Goal: Information Seeking & Learning: Learn about a topic

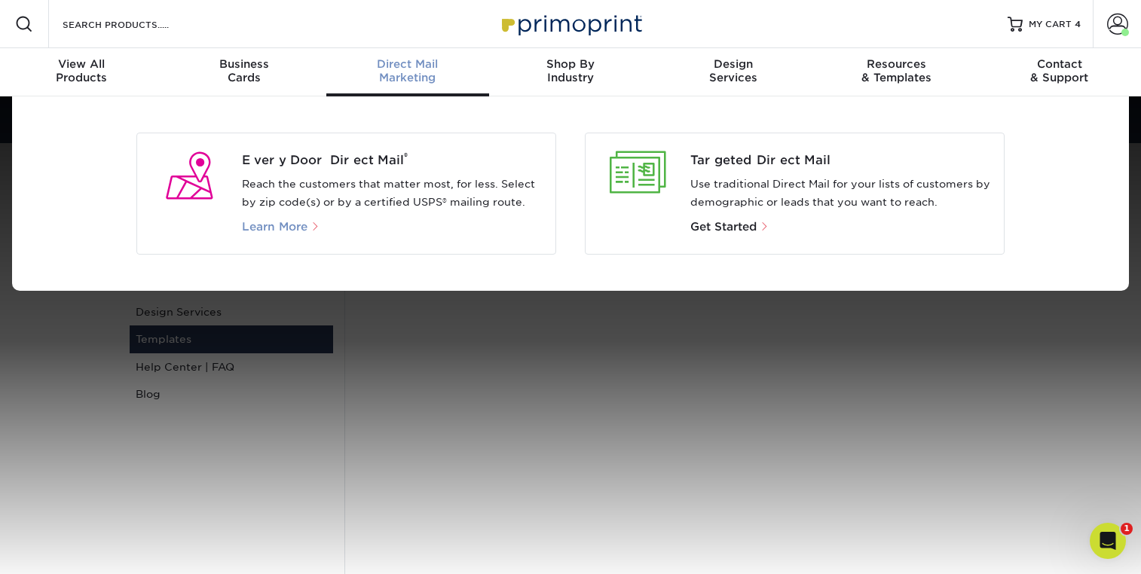
click at [285, 223] on span "Learn More" at bounding box center [275, 227] width 66 height 14
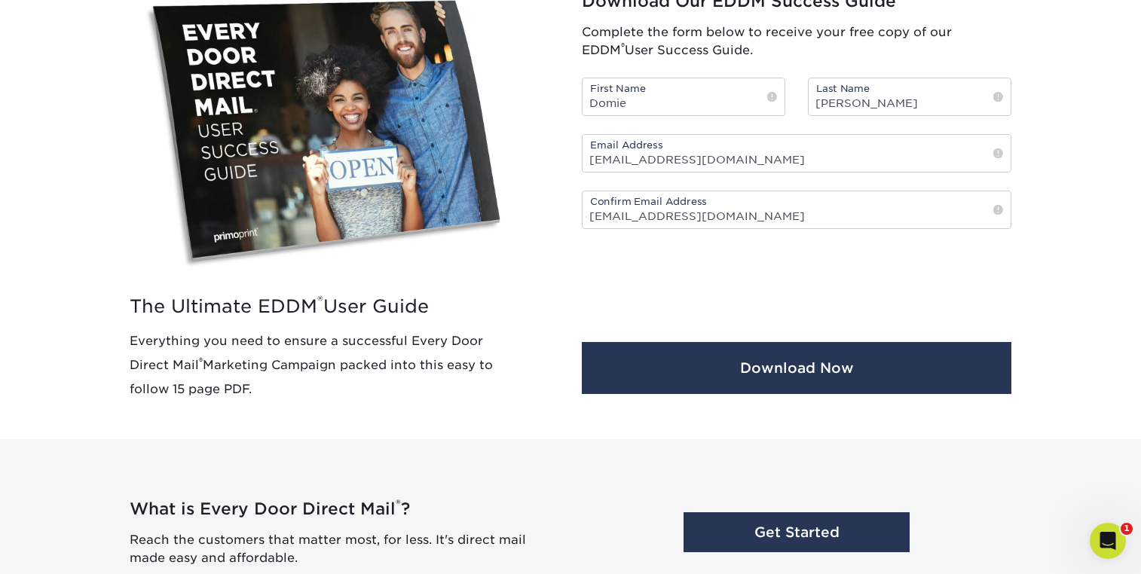
scroll to position [664, 0]
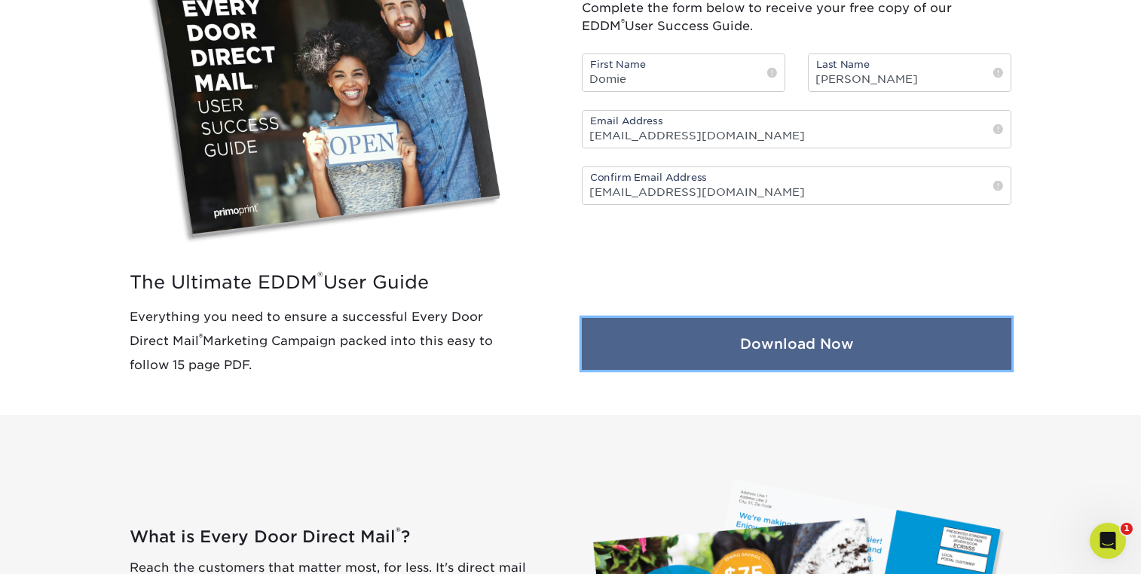
click at [789, 347] on button "Download Now" at bounding box center [796, 344] width 429 height 52
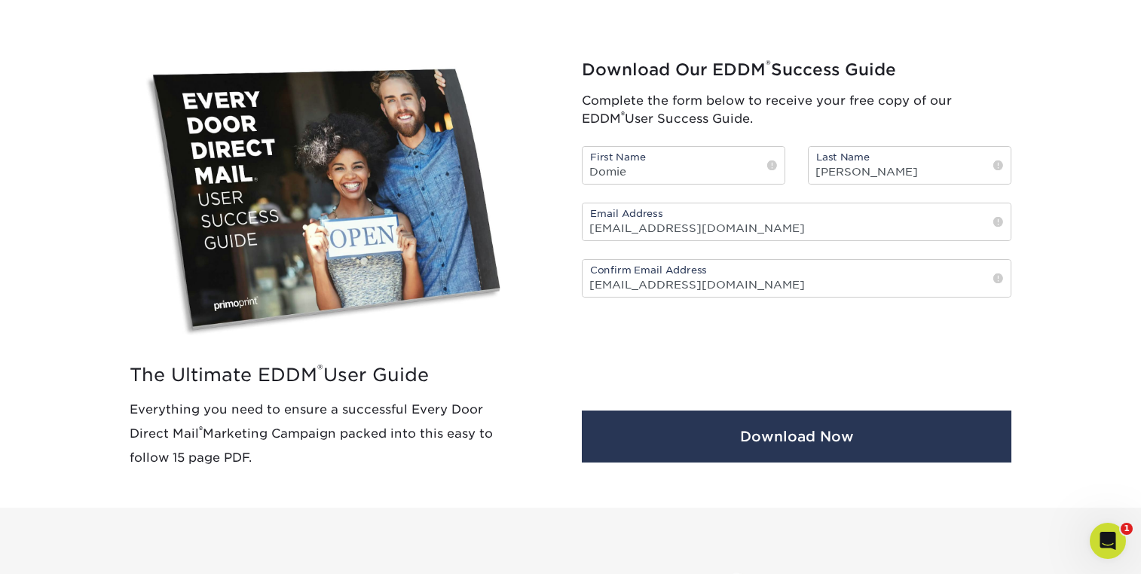
scroll to position [573, 0]
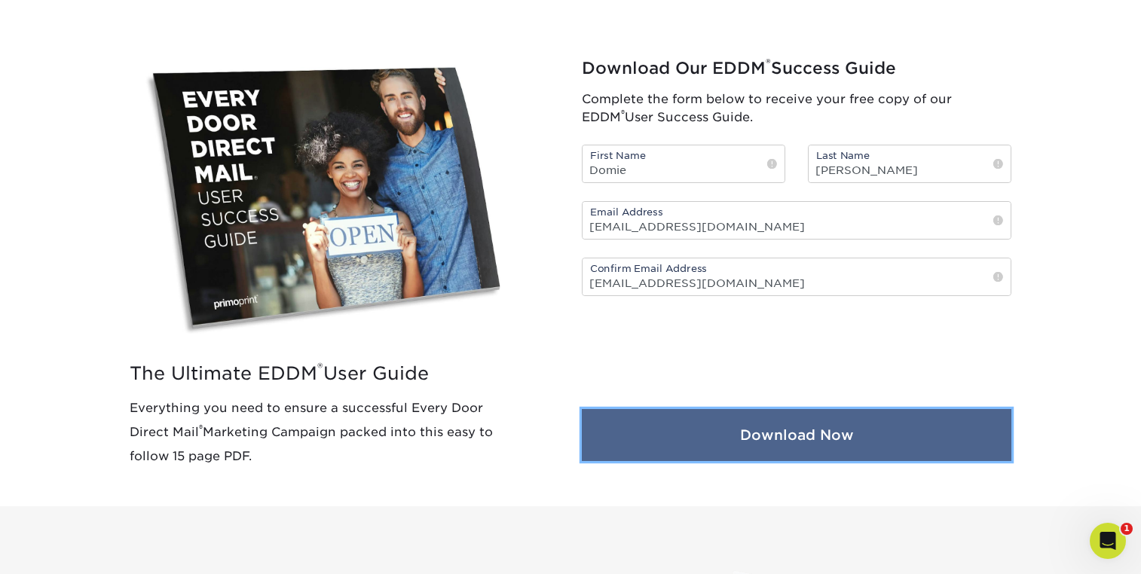
click at [866, 447] on button "Download Now" at bounding box center [796, 435] width 429 height 52
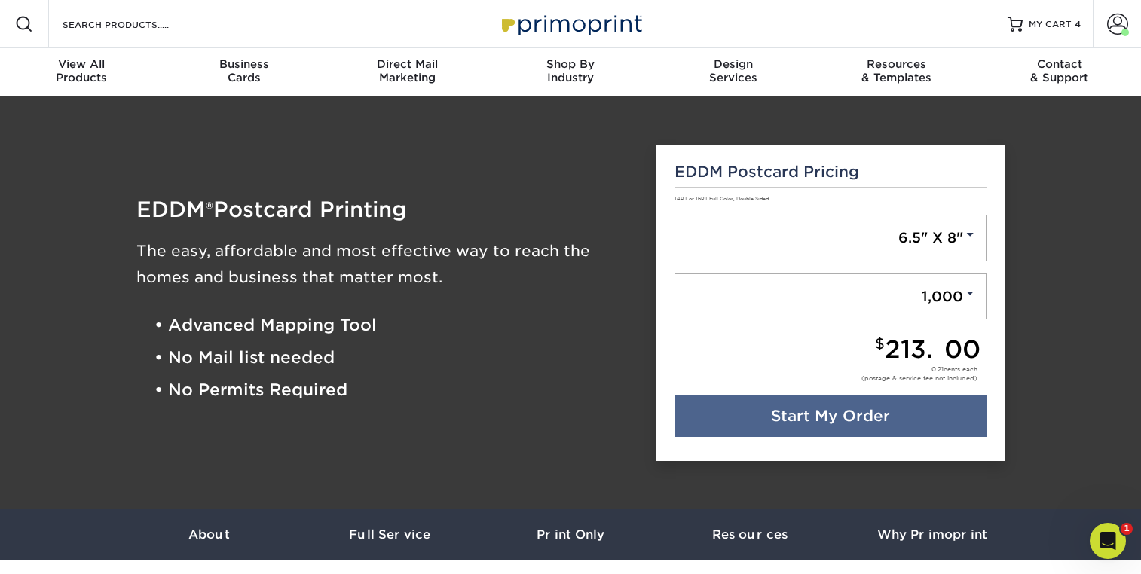
click at [530, 27] on img at bounding box center [570, 24] width 151 height 32
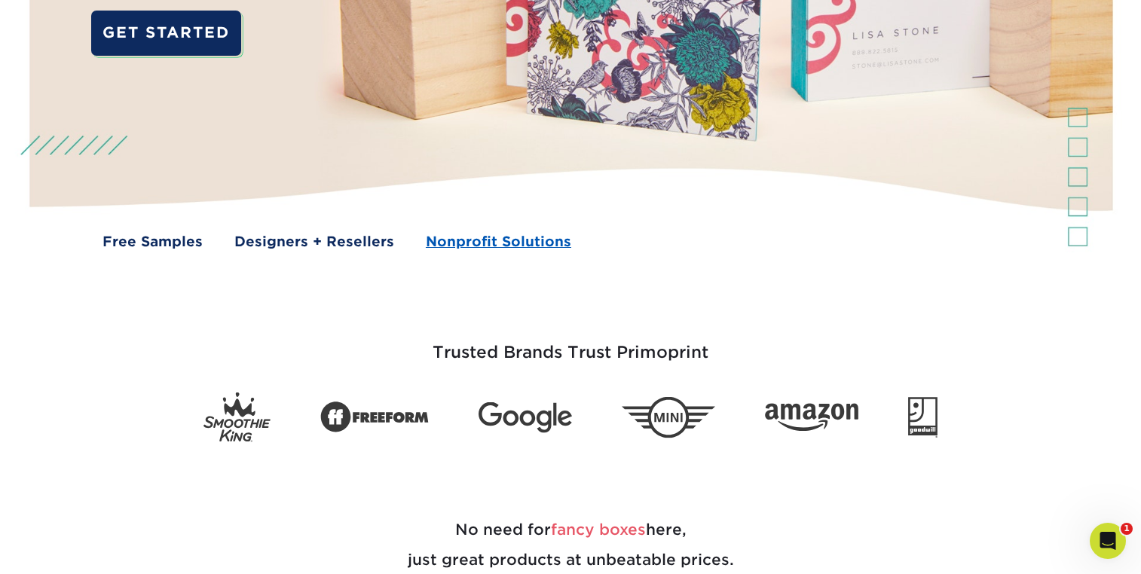
click at [484, 243] on link "Nonprofit Solutions" at bounding box center [498, 241] width 145 height 20
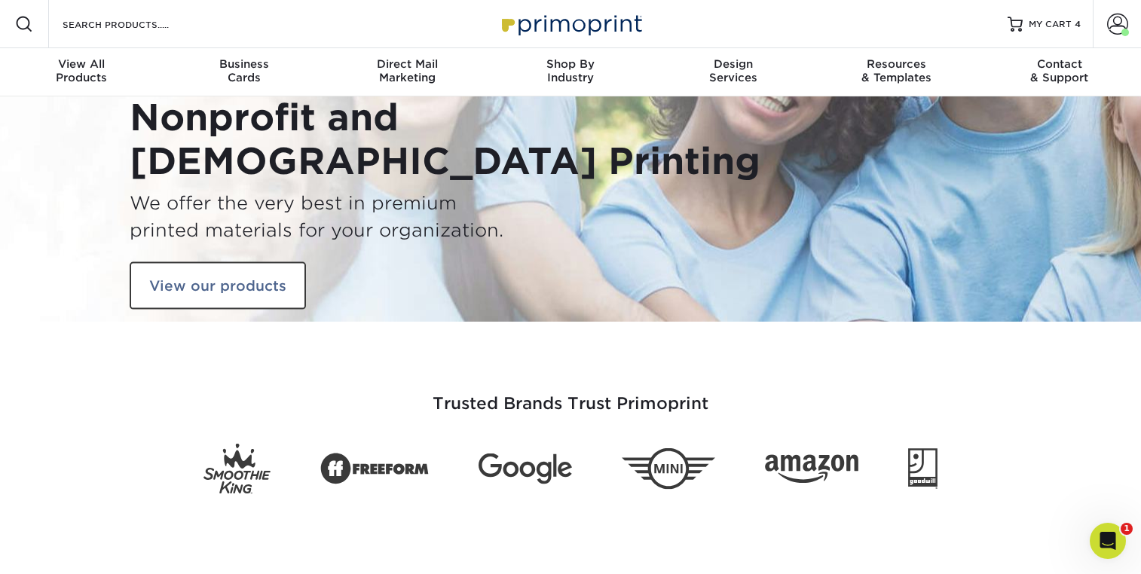
click at [519, 26] on img at bounding box center [570, 24] width 151 height 32
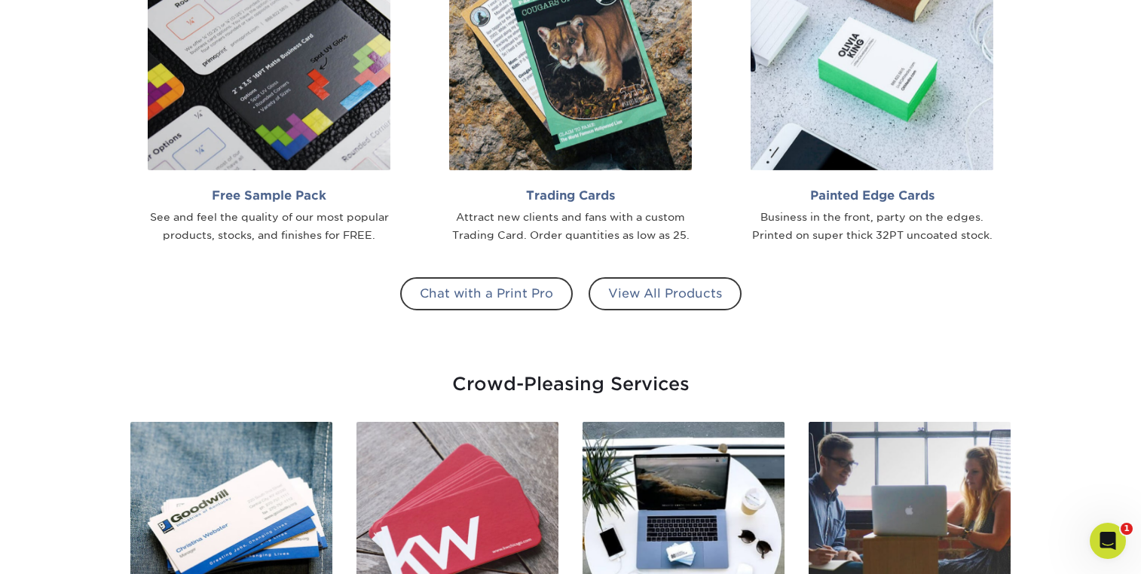
scroll to position [1437, 0]
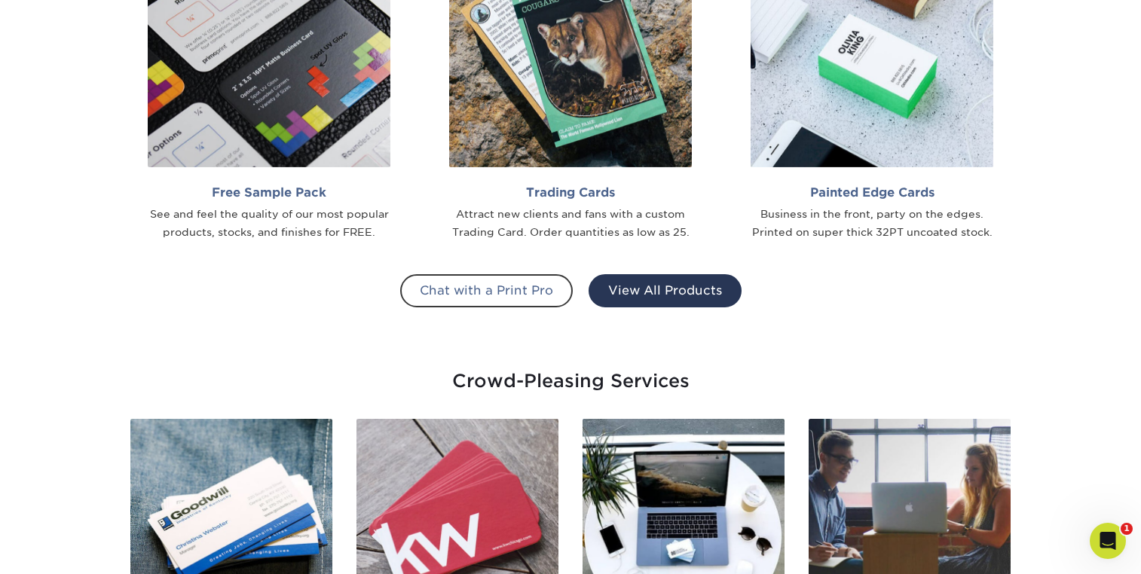
click at [667, 299] on link "View All Products" at bounding box center [664, 290] width 153 height 33
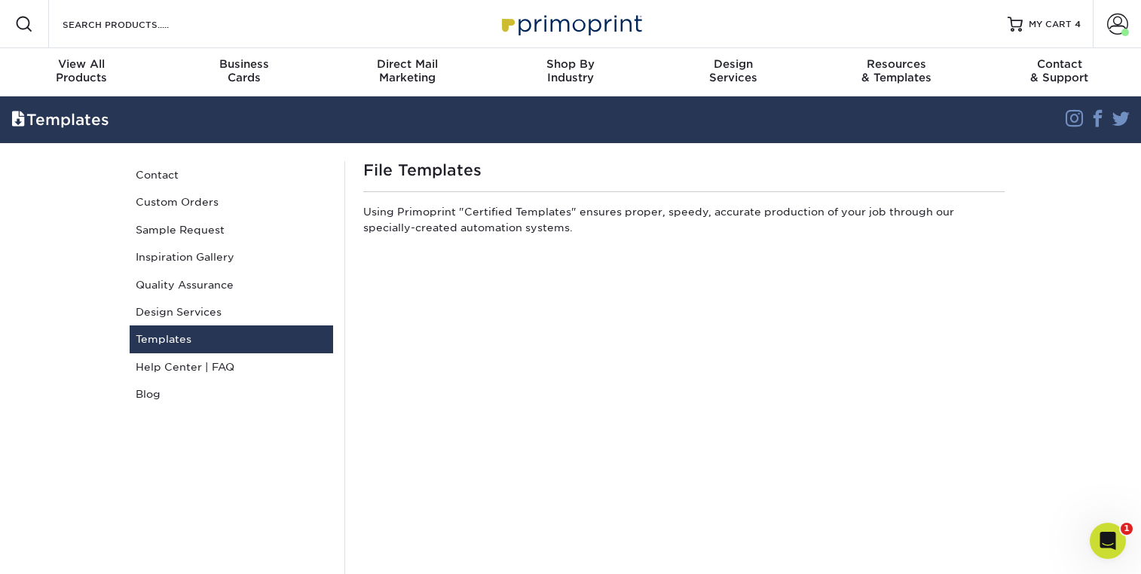
click at [571, 25] on img at bounding box center [570, 24] width 151 height 32
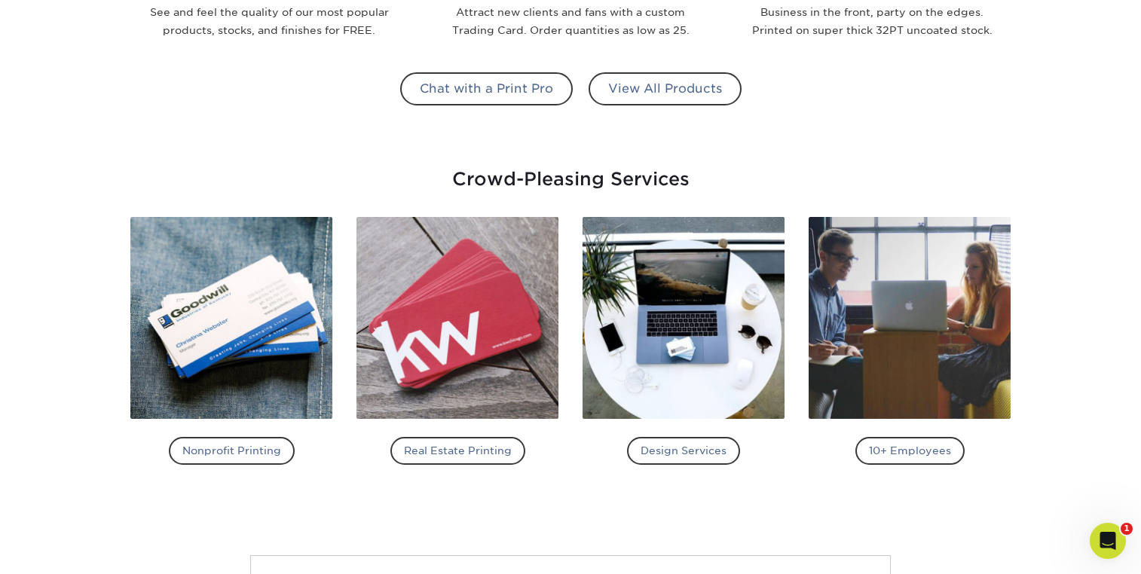
scroll to position [1684, 0]
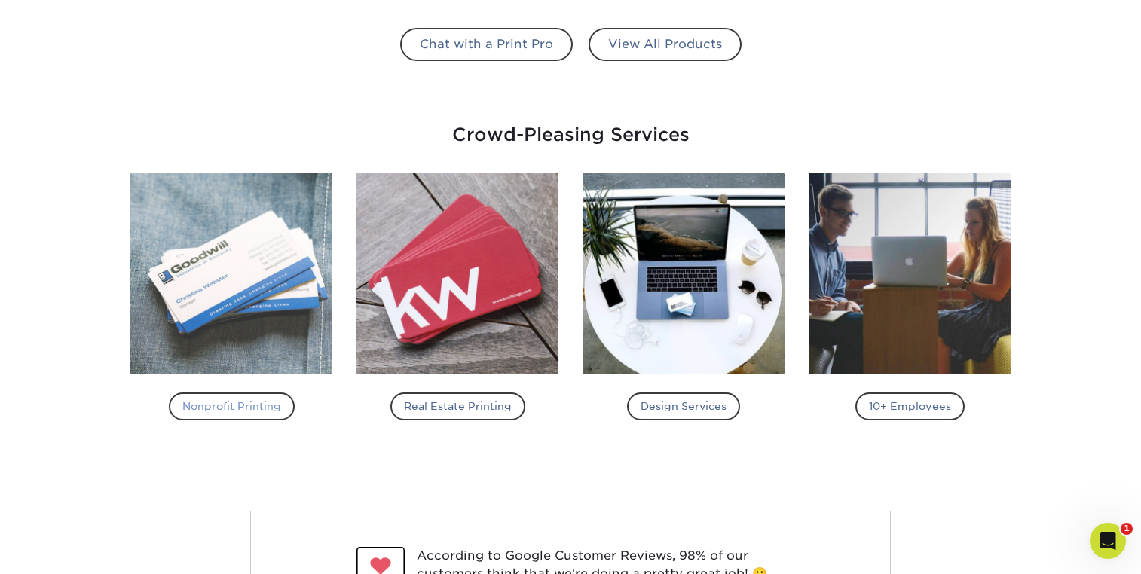
click at [225, 416] on h4 "Nonprofit Printing" at bounding box center [232, 406] width 126 height 27
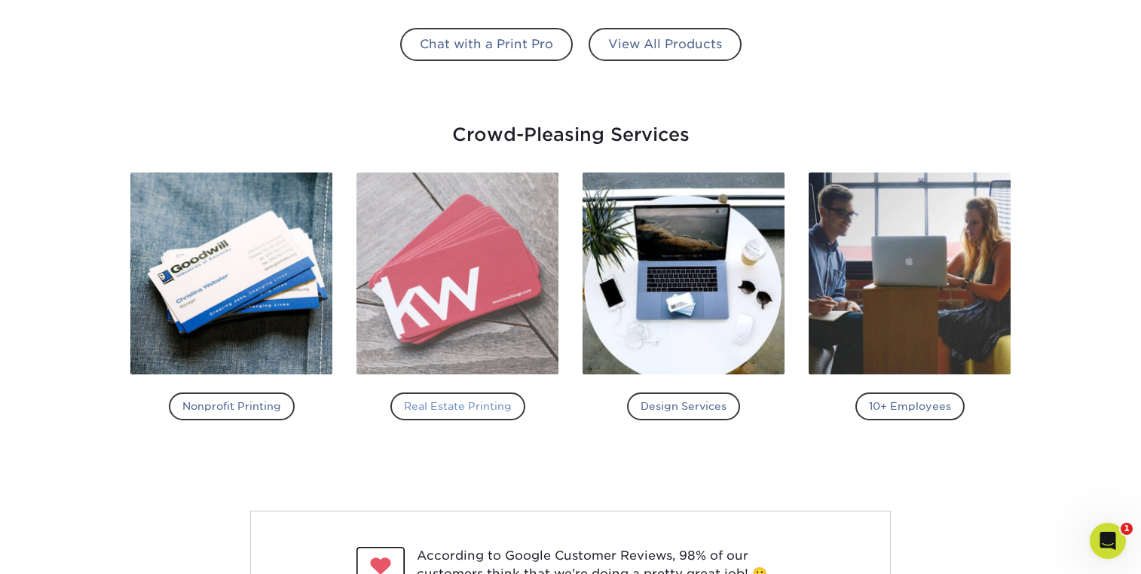
click at [481, 411] on h4 "Real Estate Printing" at bounding box center [457, 406] width 135 height 27
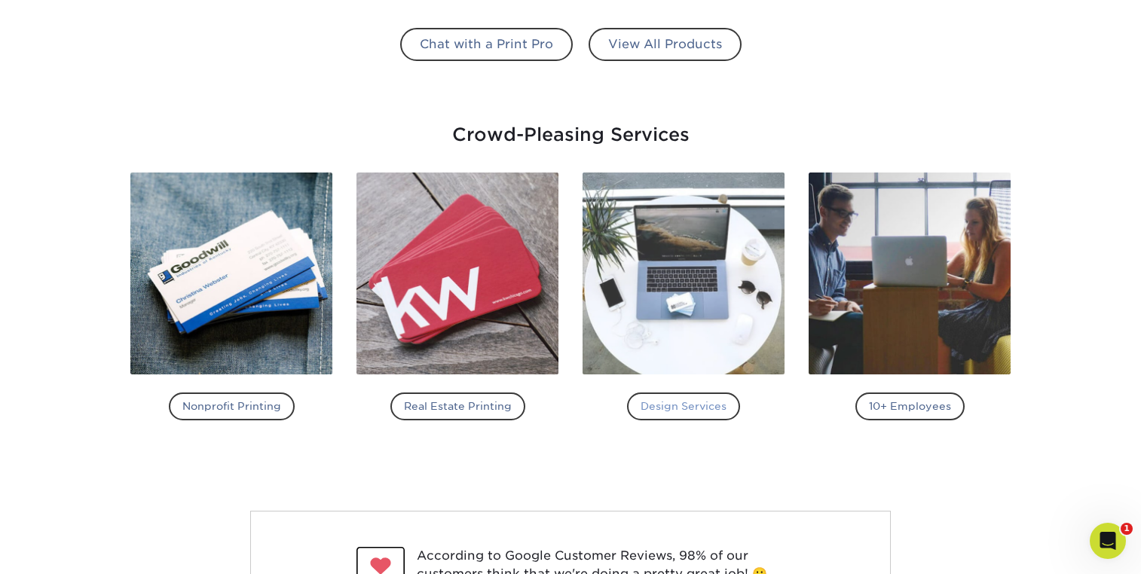
drag, startPoint x: 682, startPoint y: 411, endPoint x: 725, endPoint y: 414, distance: 43.1
click at [682, 411] on h4 "Design Services" at bounding box center [683, 406] width 113 height 27
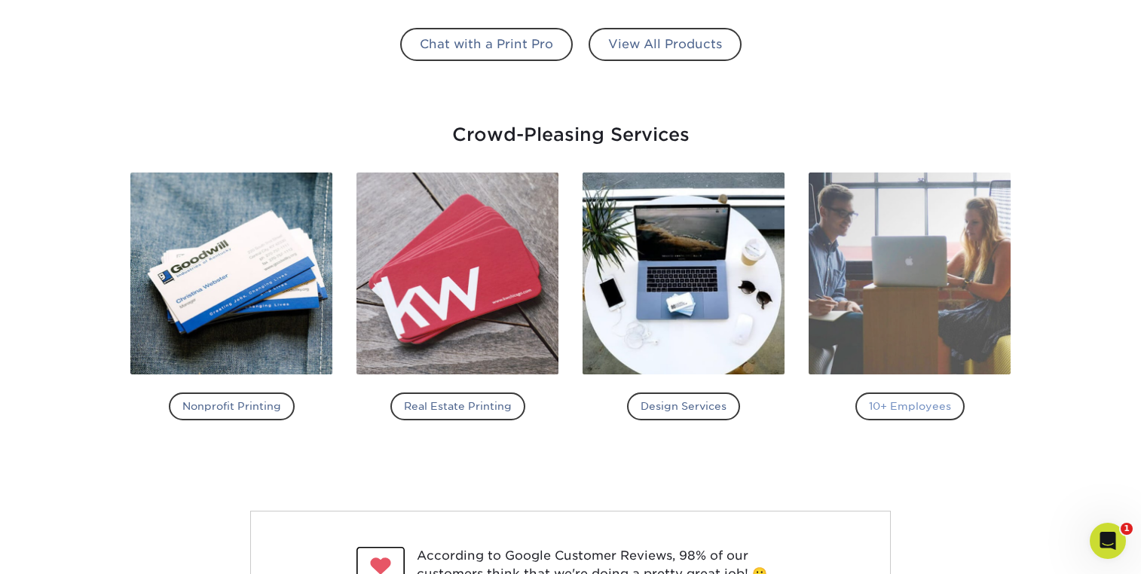
click at [881, 411] on h4 "10+ Employees" at bounding box center [909, 406] width 109 height 27
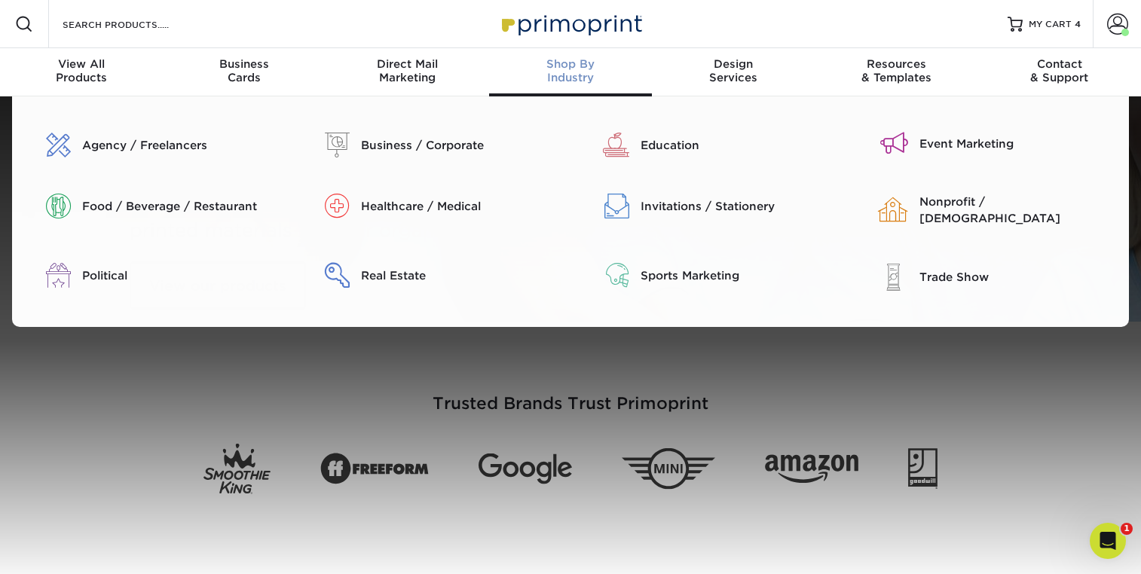
click at [576, 78] on div "Shop By Industry" at bounding box center [570, 70] width 163 height 27
click at [412, 148] on div "Business / Corporate" at bounding box center [460, 145] width 198 height 17
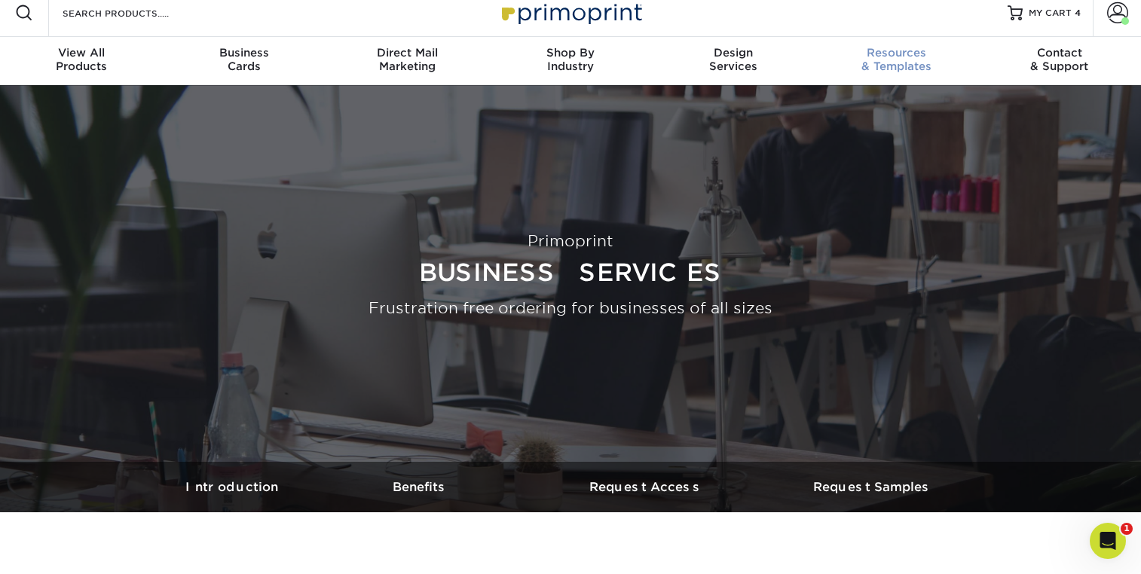
scroll to position [7, 0]
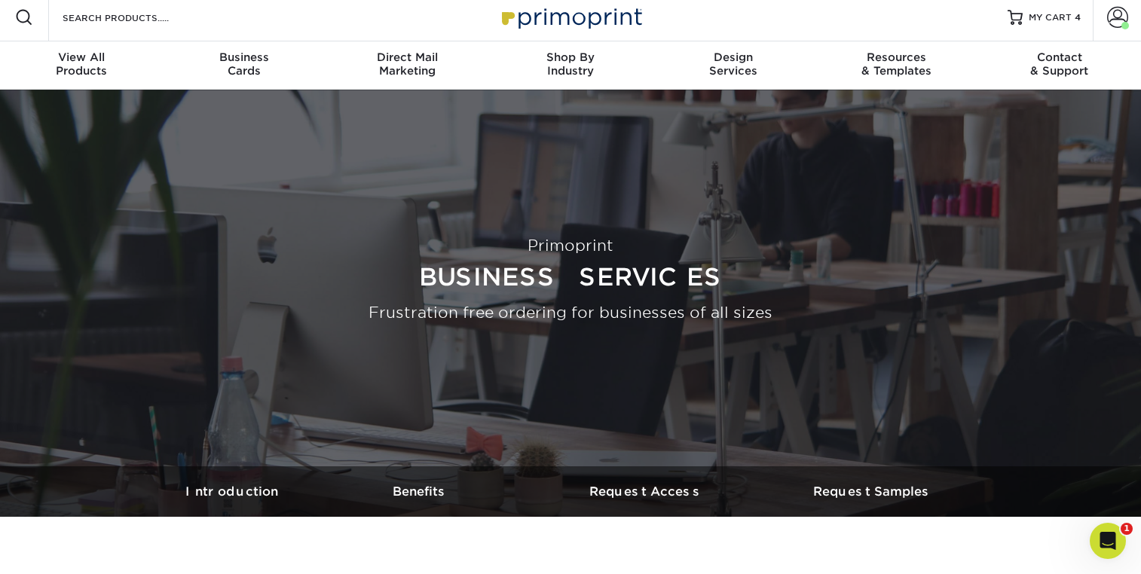
click at [552, 23] on img at bounding box center [570, 17] width 151 height 32
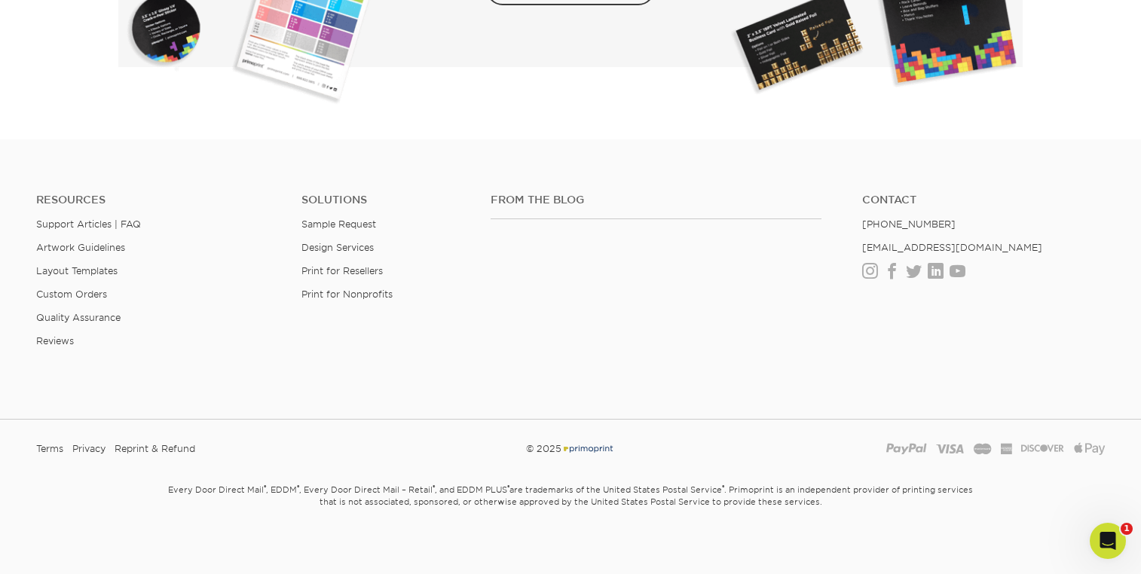
scroll to position [2813, 0]
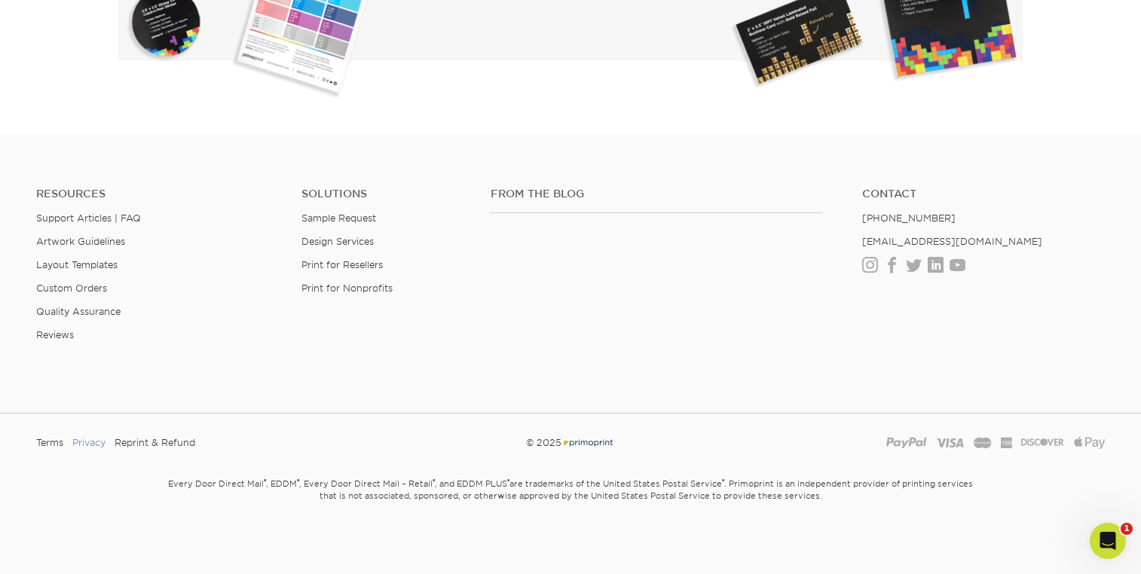
click at [79, 442] on link "Privacy" at bounding box center [88, 443] width 33 height 23
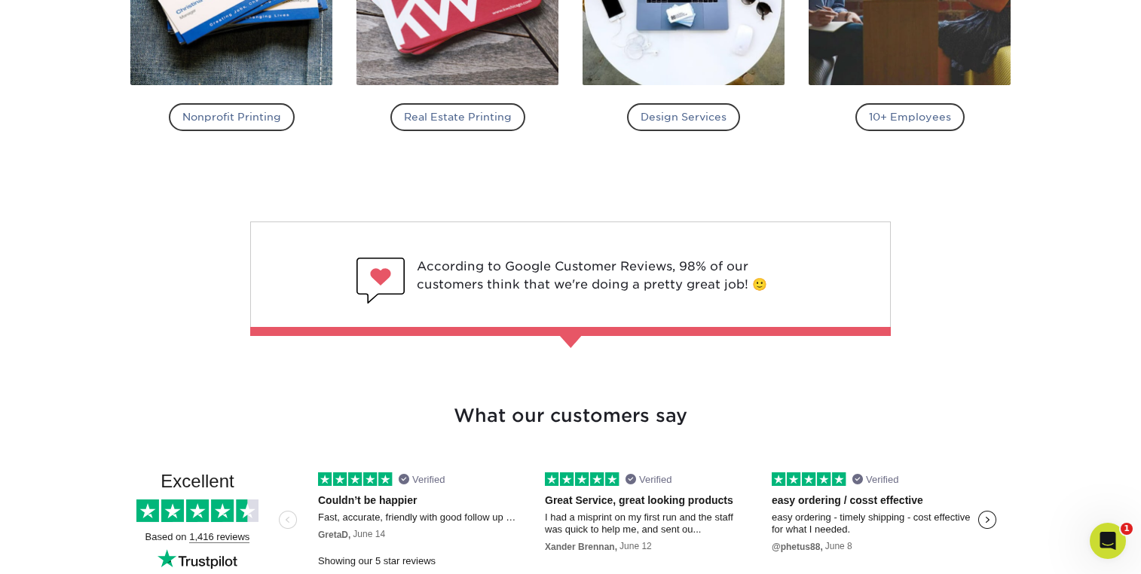
scroll to position [2813, 0]
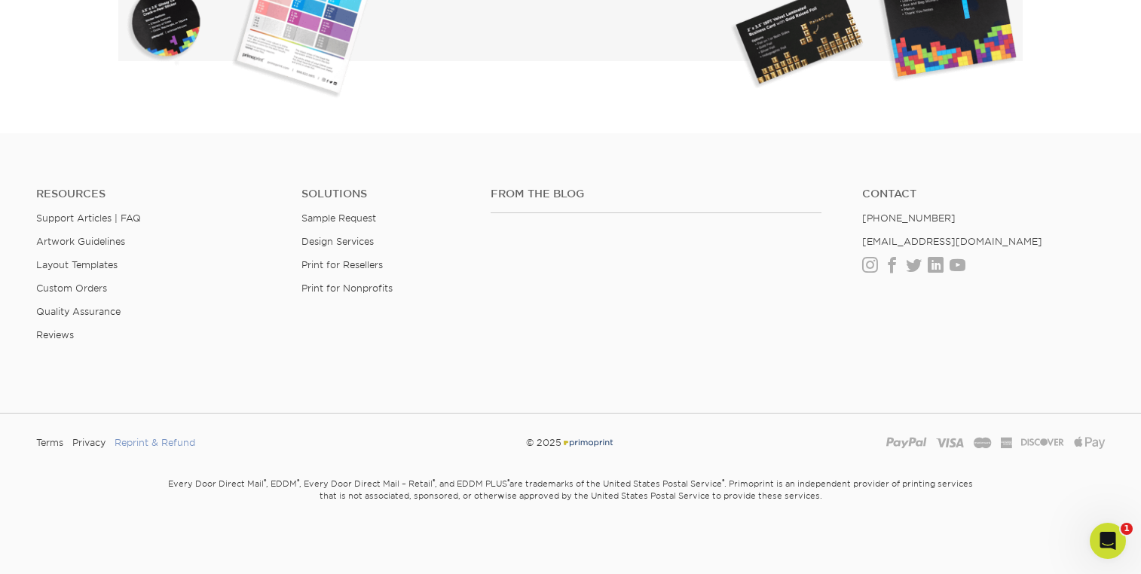
click at [147, 444] on link "Reprint & Refund" at bounding box center [155, 443] width 81 height 23
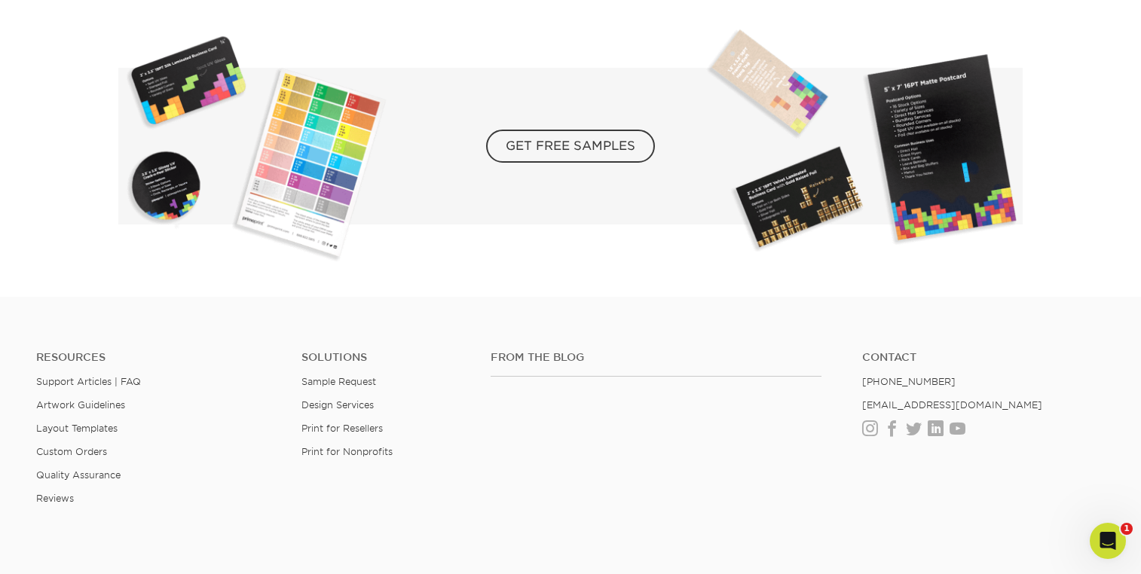
scroll to position [2654, 0]
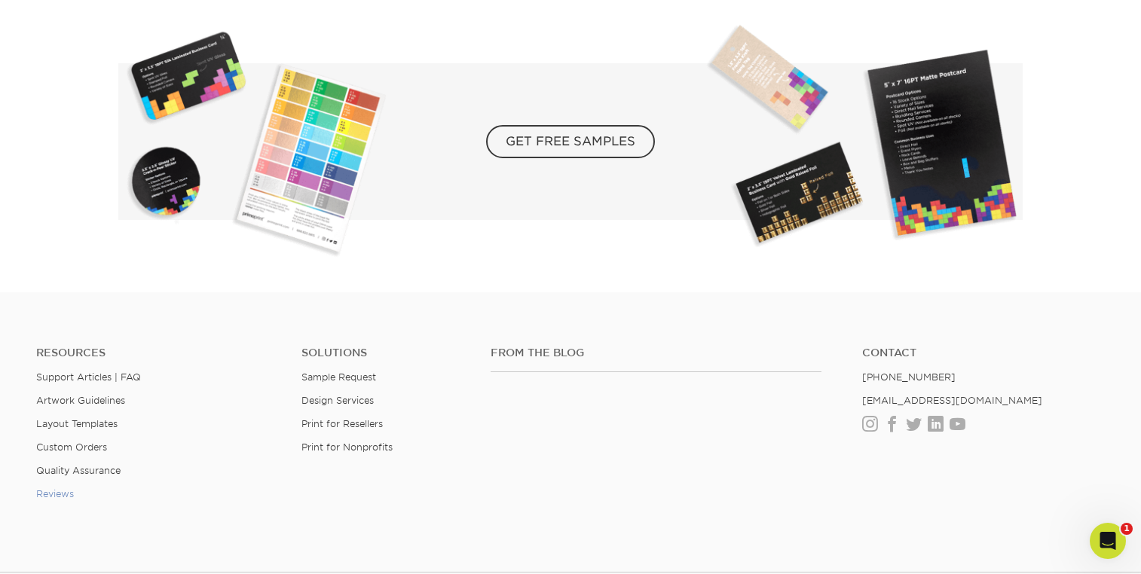
click at [54, 494] on link "Reviews" at bounding box center [55, 493] width 38 height 11
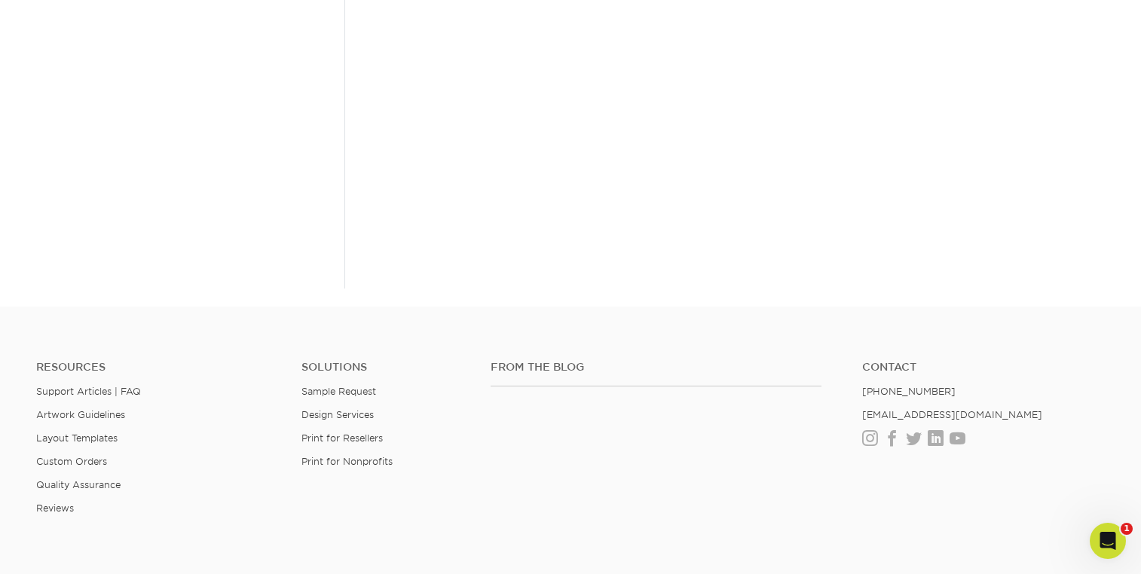
scroll to position [521, 0]
click at [130, 387] on link "Support Articles | FAQ" at bounding box center [88, 388] width 105 height 11
